Goal: Information Seeking & Learning: Learn about a topic

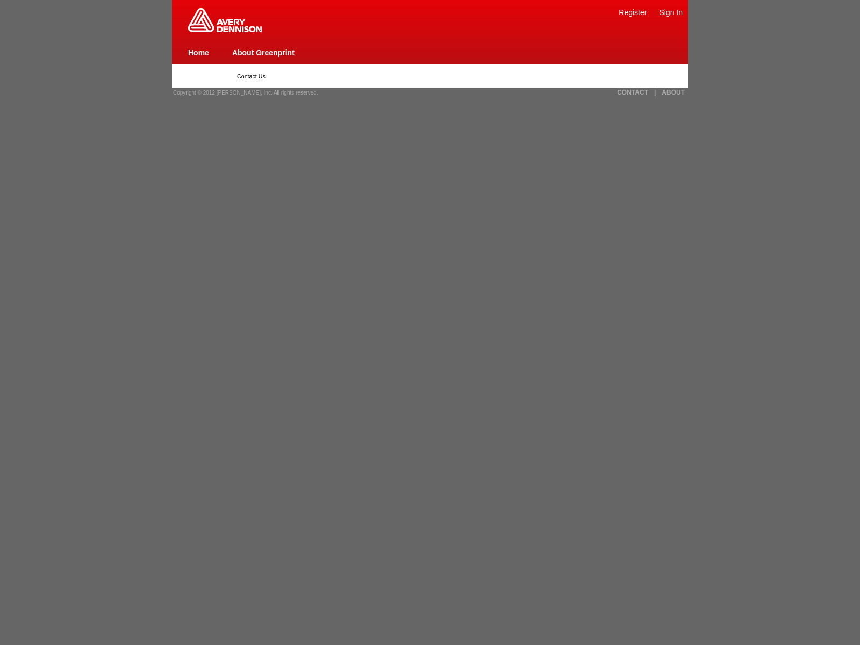
click at [198, 52] on link "Home" at bounding box center [198, 52] width 21 height 9
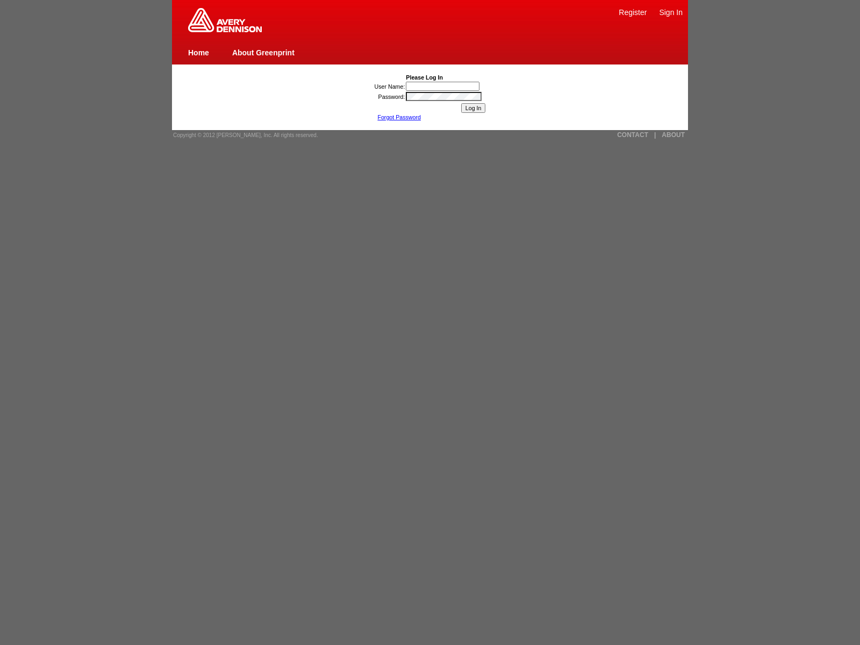
click at [673, 135] on link "ABOUT" at bounding box center [672, 135] width 23 height 8
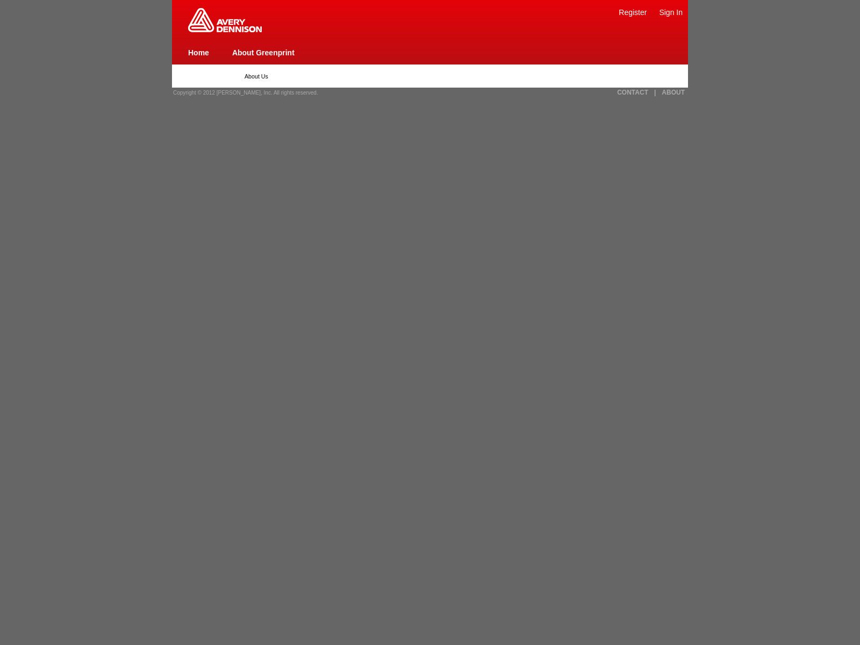
click at [673, 92] on link "ABOUT" at bounding box center [672, 93] width 23 height 8
